Goal: Information Seeking & Learning: Learn about a topic

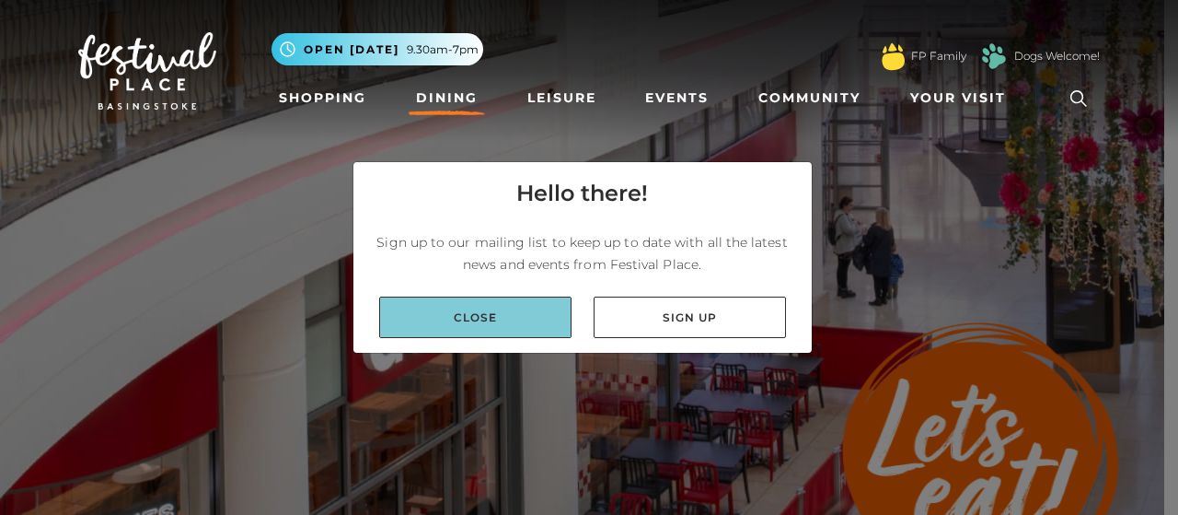
click at [501, 327] on link "Close" at bounding box center [475, 316] width 192 height 41
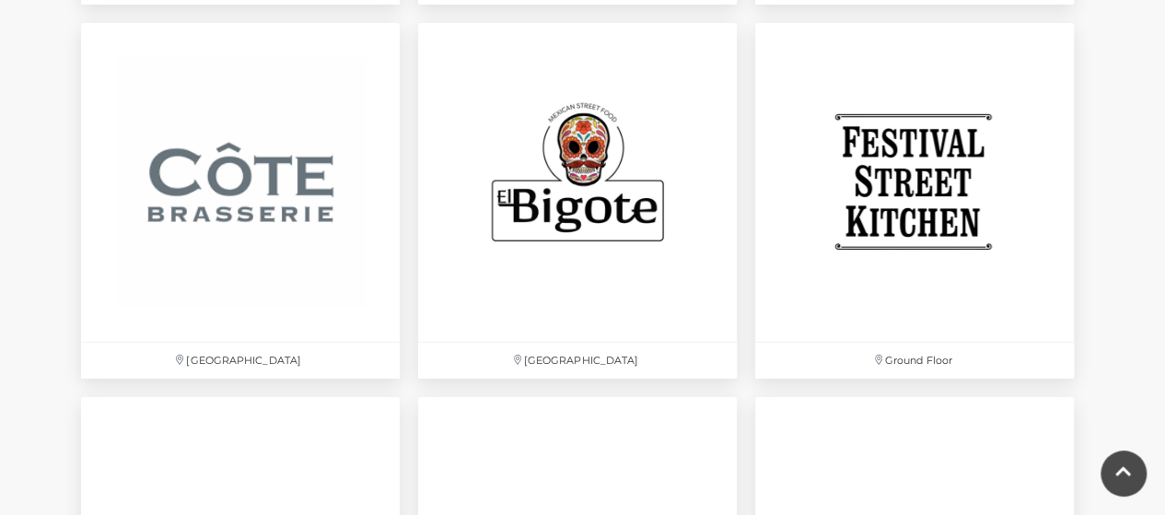
scroll to position [3069, 0]
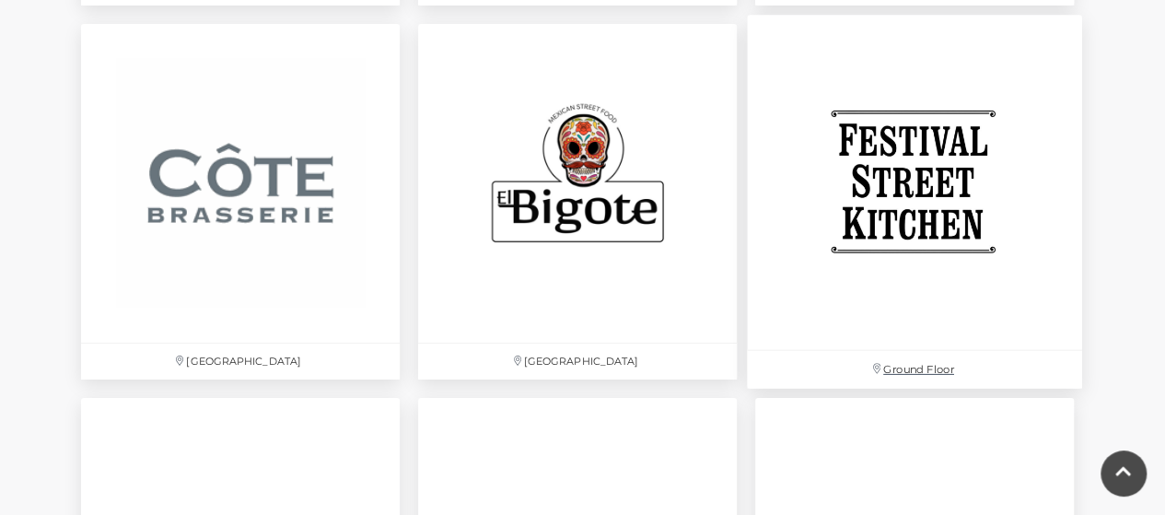
click at [963, 226] on img at bounding box center [914, 182] width 335 height 335
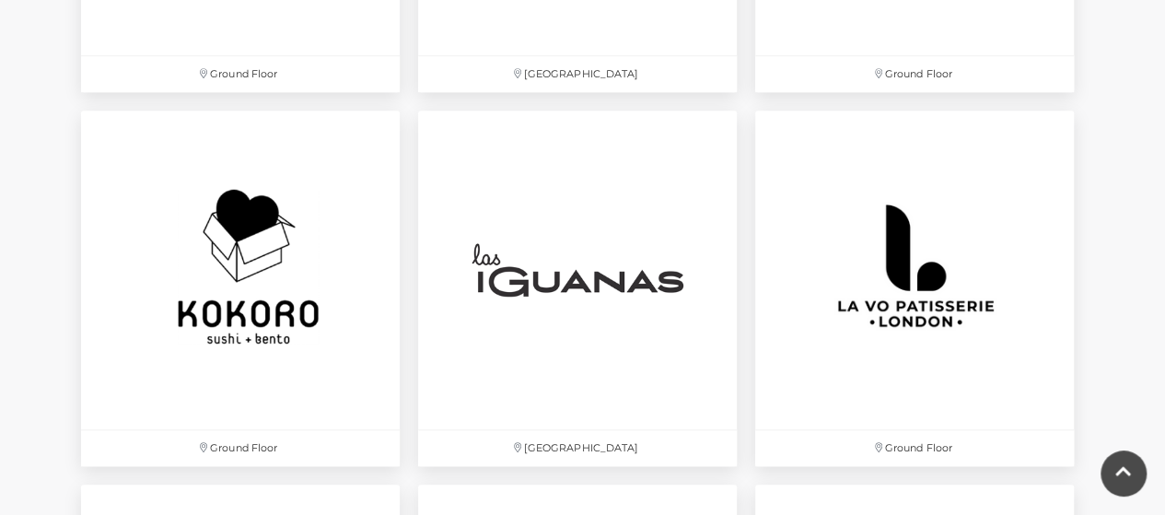
scroll to position [4166, 0]
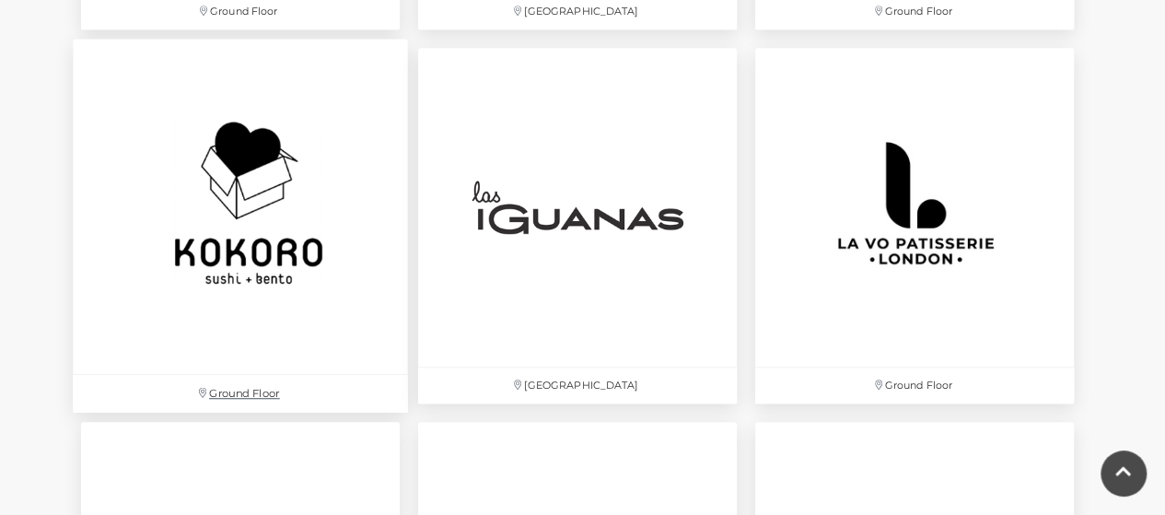
click at [254, 219] on img at bounding box center [240, 206] width 335 height 335
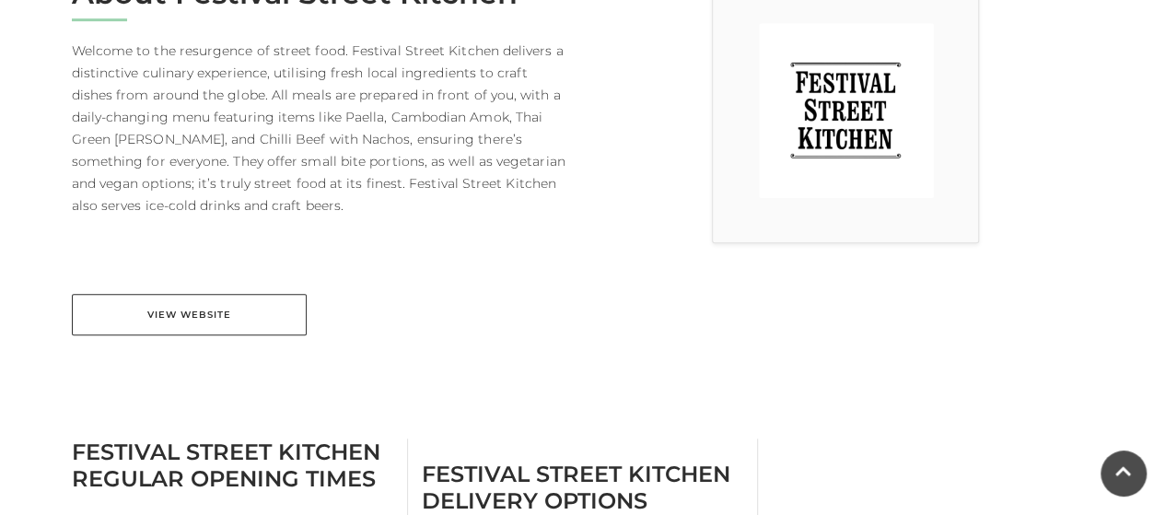
scroll to position [559, 0]
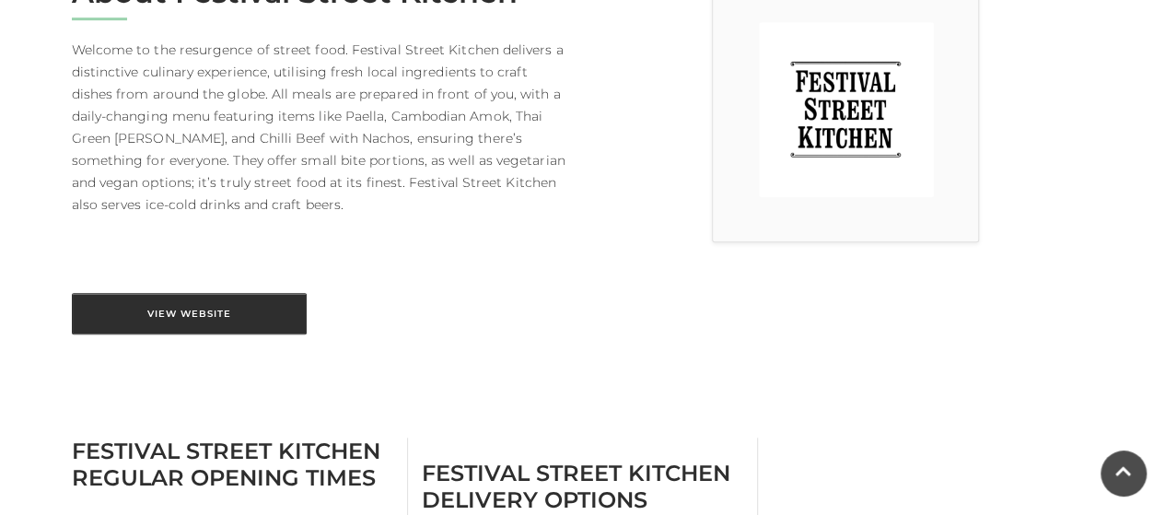
click at [250, 327] on link "View Website" at bounding box center [189, 313] width 235 height 41
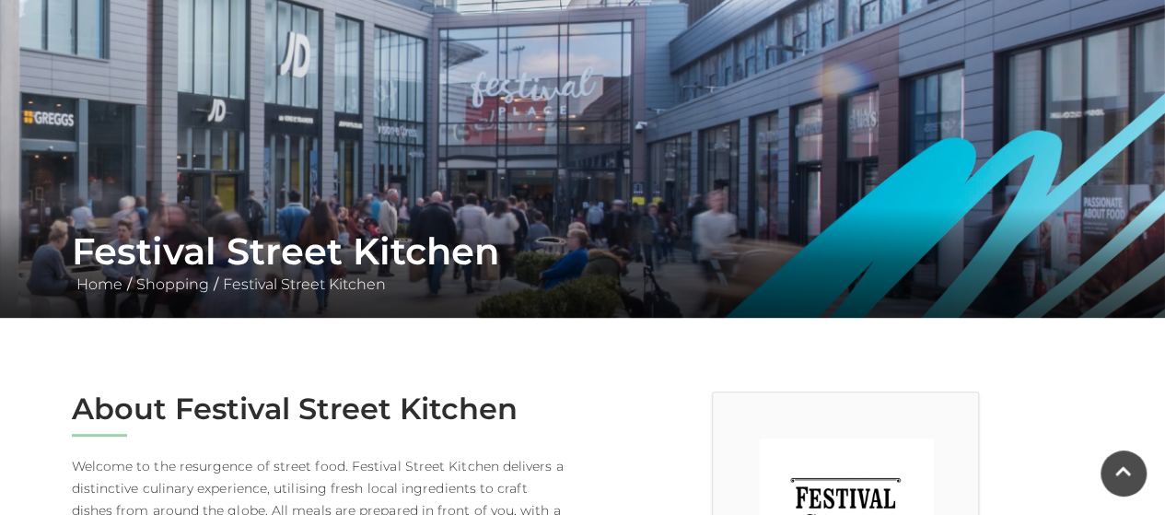
scroll to position [100, 0]
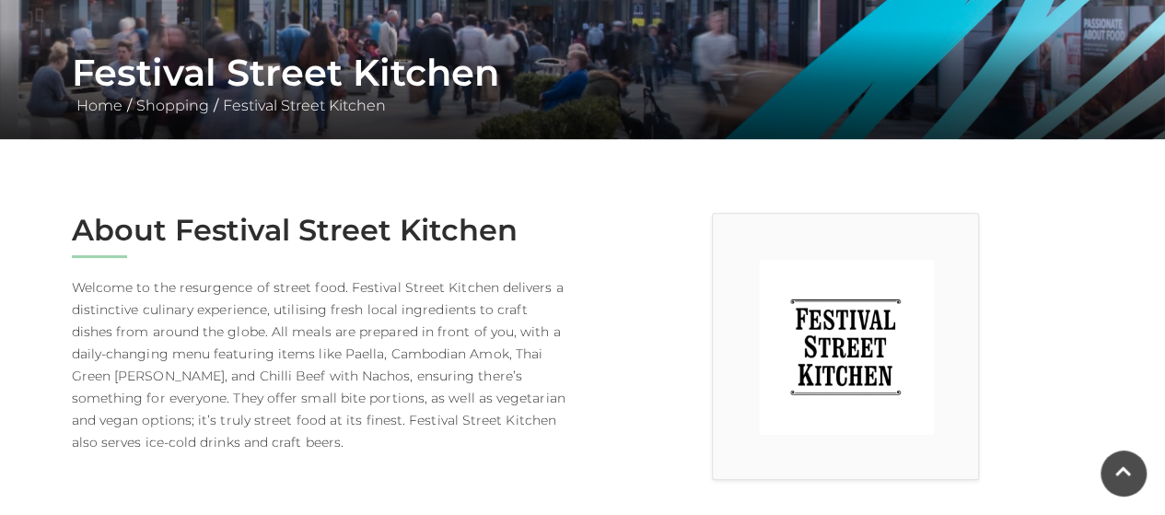
scroll to position [281, 0]
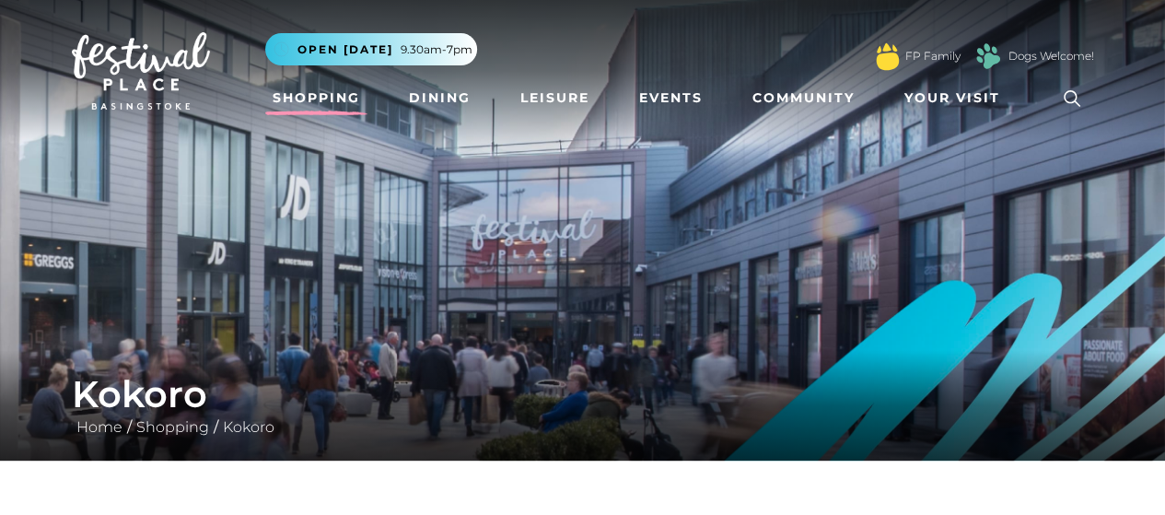
click at [341, 95] on link "Shopping" at bounding box center [316, 98] width 102 height 34
